Goal: Task Accomplishment & Management: Use online tool/utility

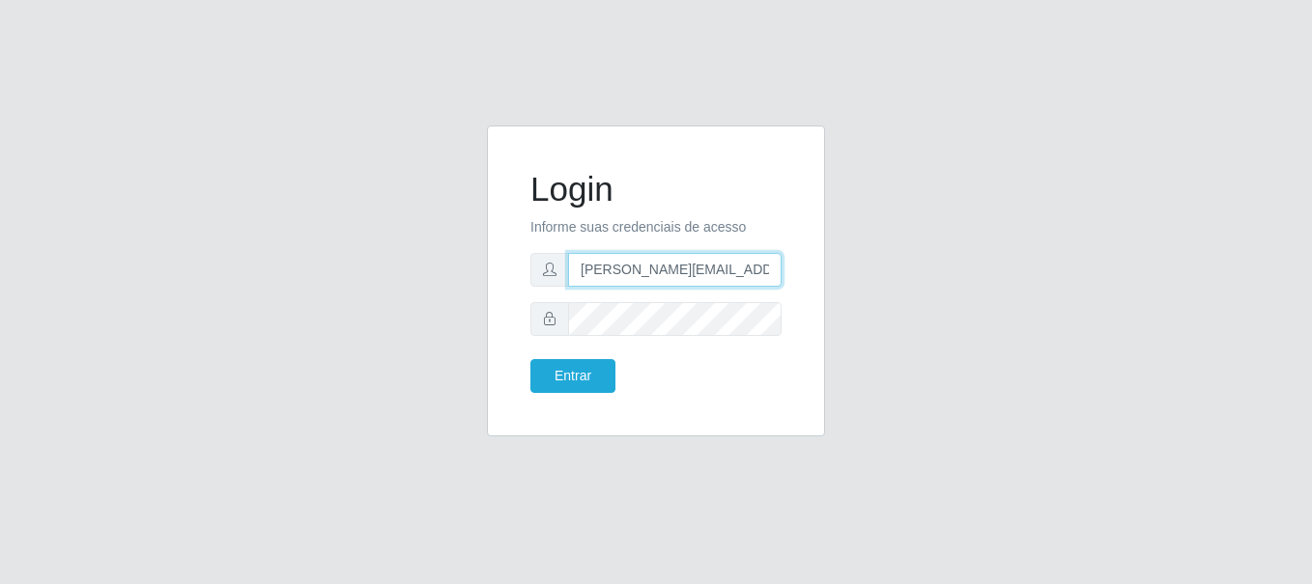
type input "[PERSON_NAME][EMAIL_ADDRESS][PERSON_NAME][DOMAIN_NAME]"
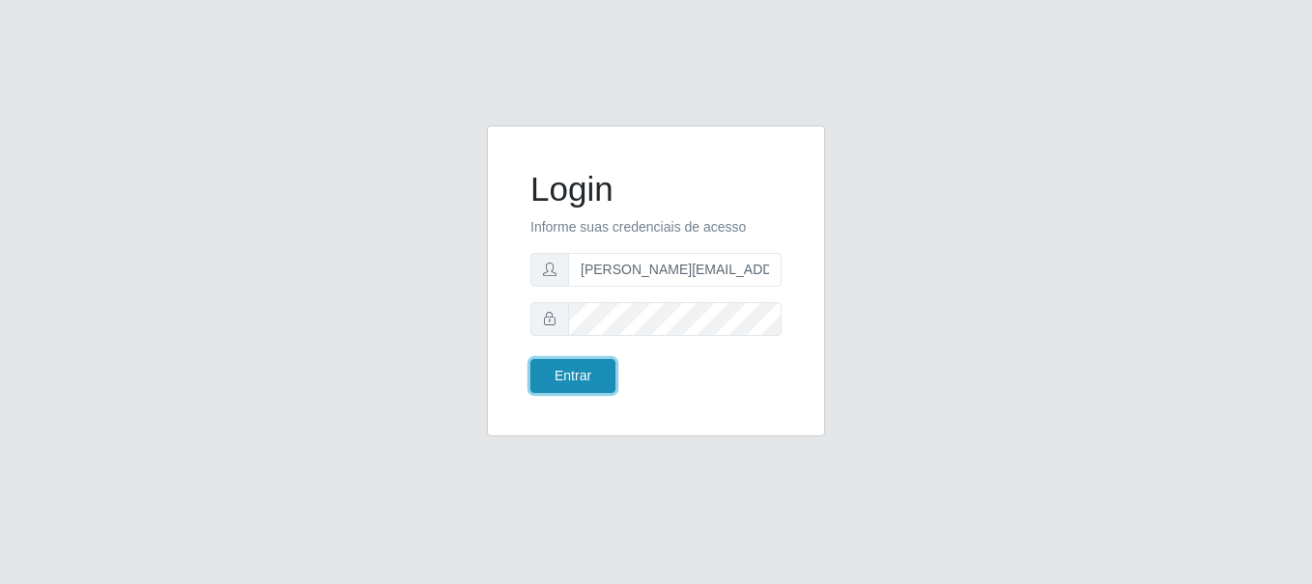
click at [572, 376] on button "Entrar" at bounding box center [572, 376] width 85 height 34
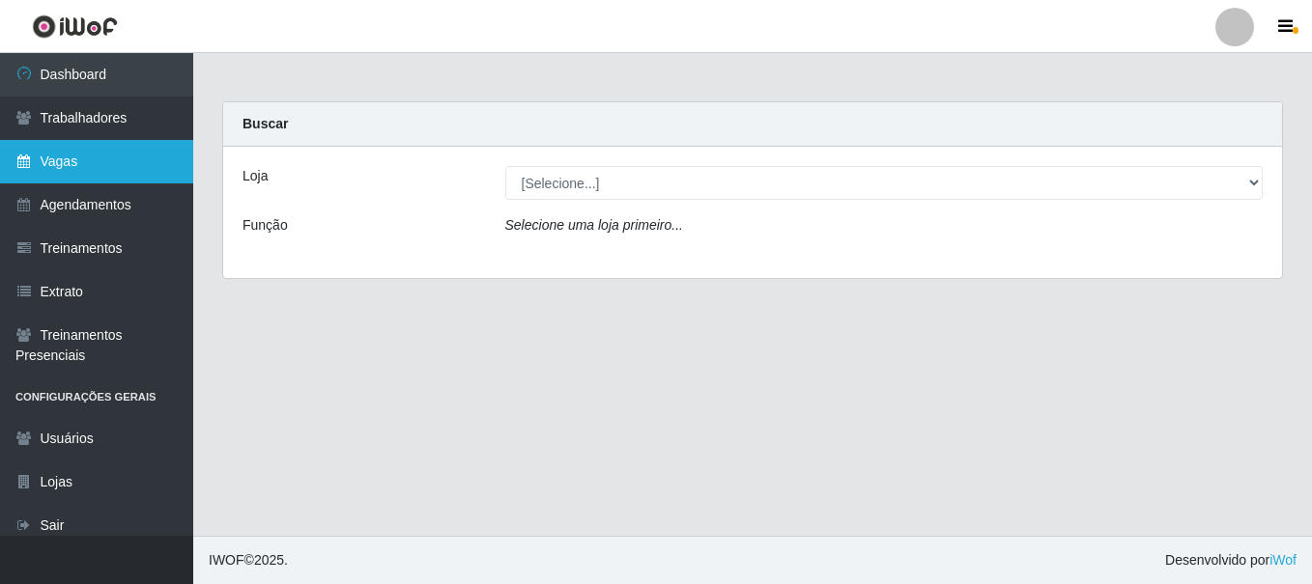
click at [97, 161] on link "Vagas" at bounding box center [96, 161] width 193 height 43
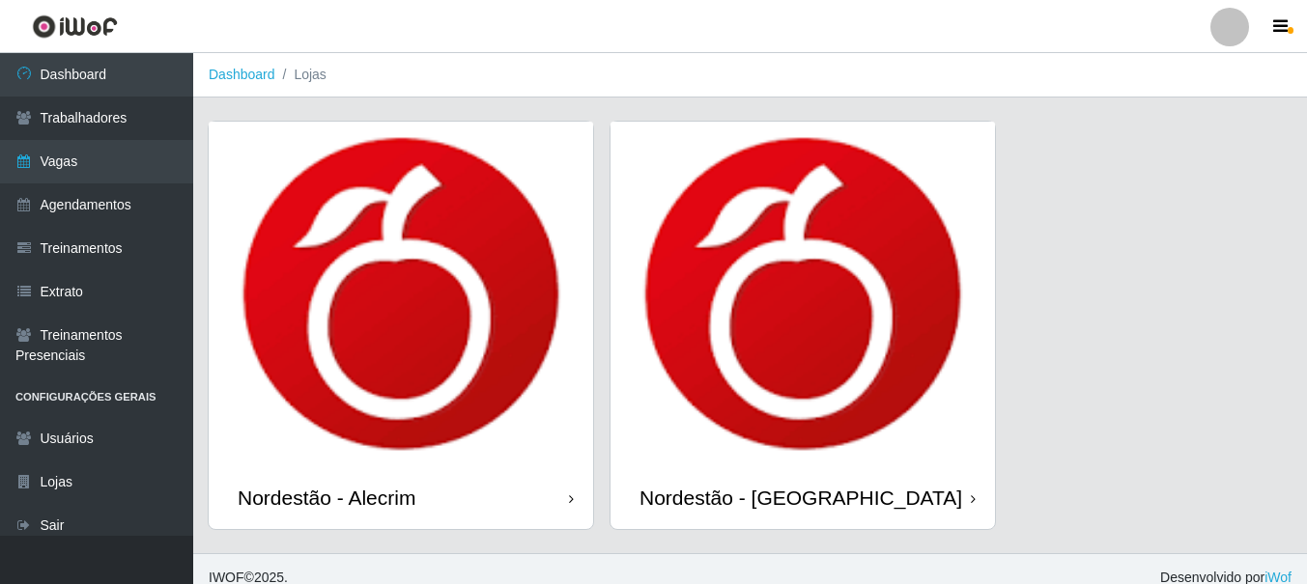
click at [330, 497] on div "Nordestão - Alecrim" at bounding box center [327, 498] width 178 height 24
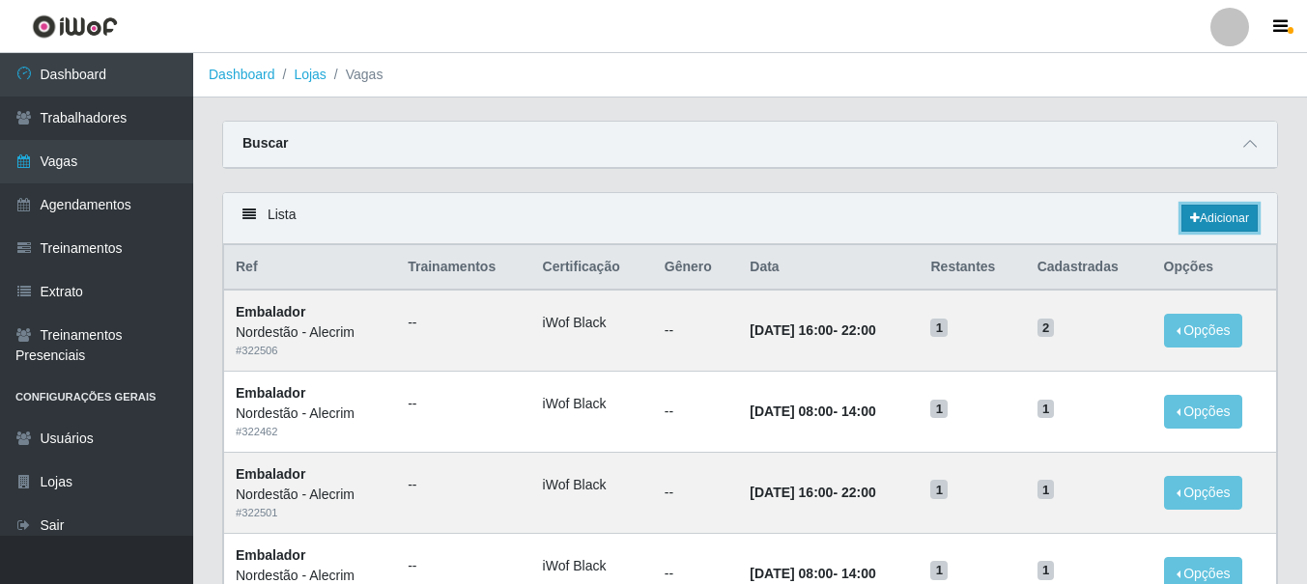
click at [1217, 219] on link "Adicionar" at bounding box center [1219, 218] width 76 height 27
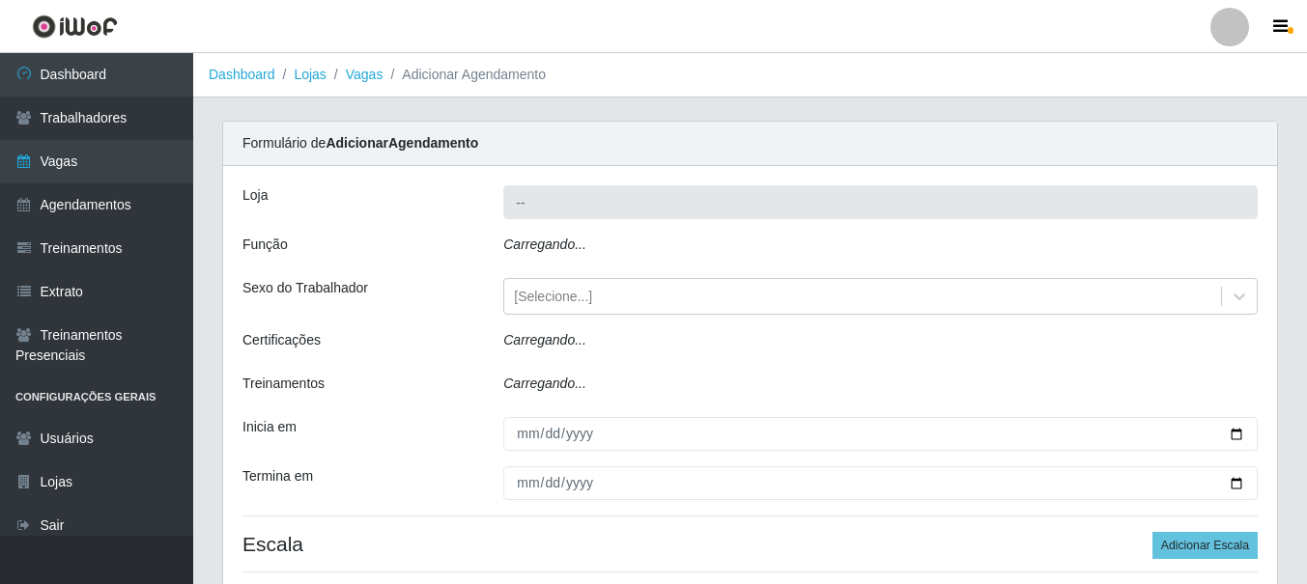
type input "Nordestão - Alecrim"
